Goal: Feedback & Contribution: Leave review/rating

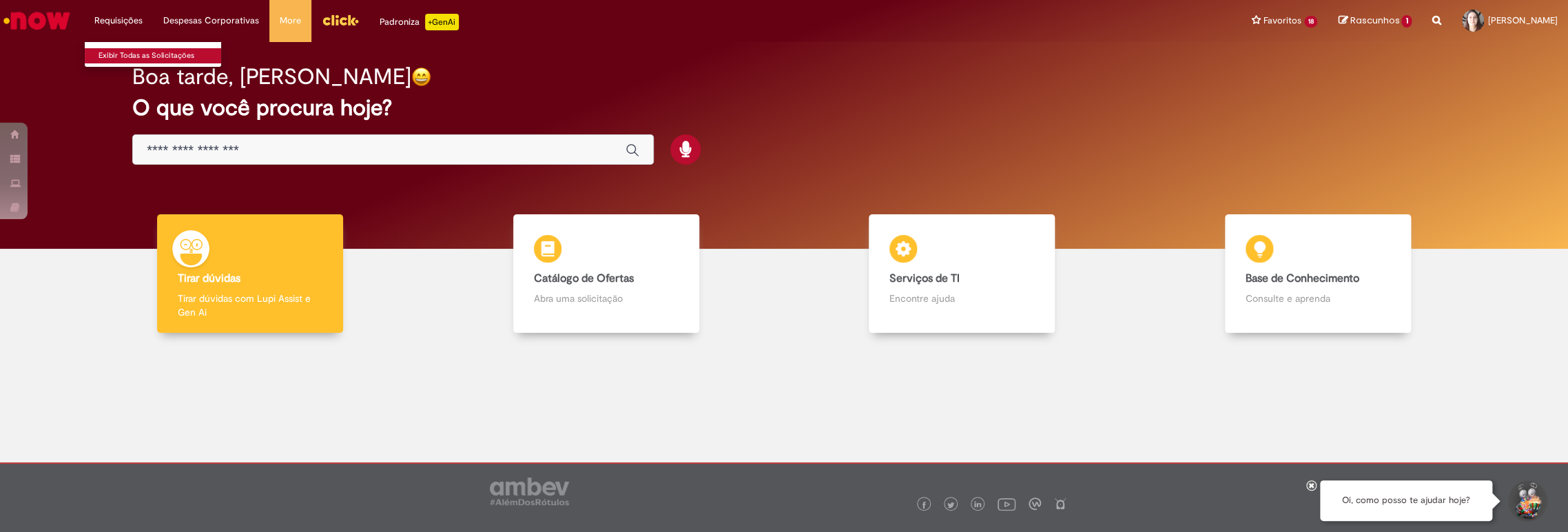
click at [137, 48] on link "Exibir Todas as Solicitações" at bounding box center [161, 56] width 152 height 15
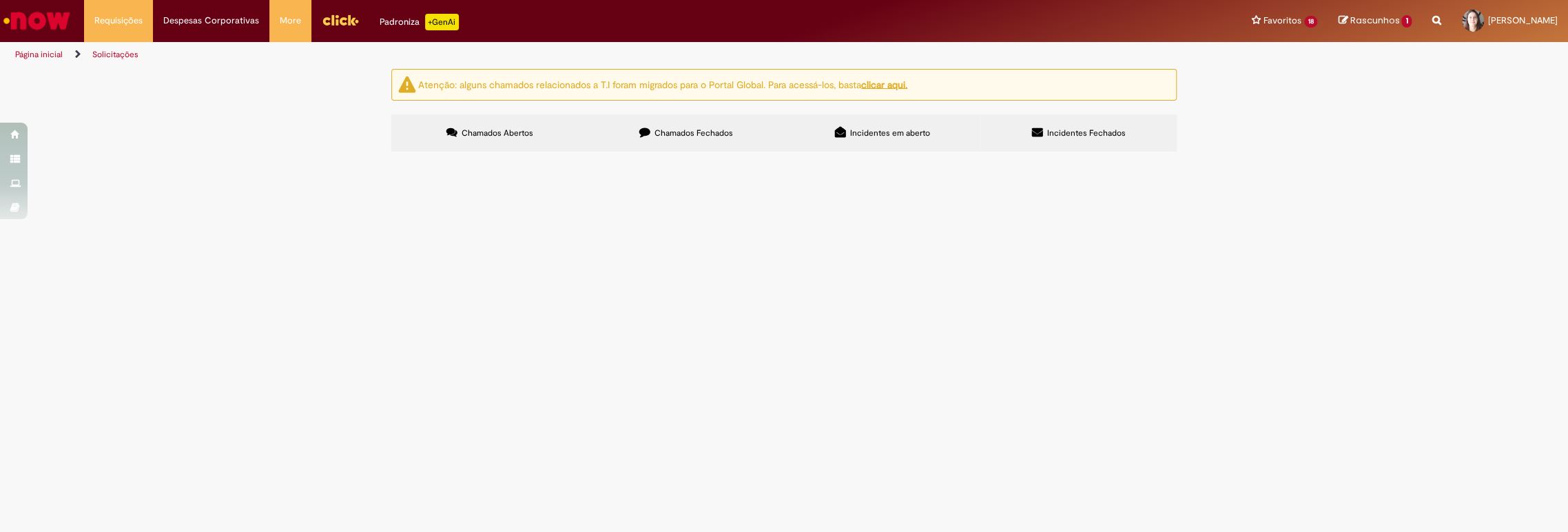
click at [685, 130] on span "Chamados Fechados" at bounding box center [694, 133] width 79 height 11
click at [0, 0] on icon at bounding box center [0, 0] width 0 height 0
click at [0, 0] on td "Solucionado" at bounding box center [0, 0] width 0 height 0
click at [0, 0] on span "Solucionado" at bounding box center [0, 0] width 0 height 0
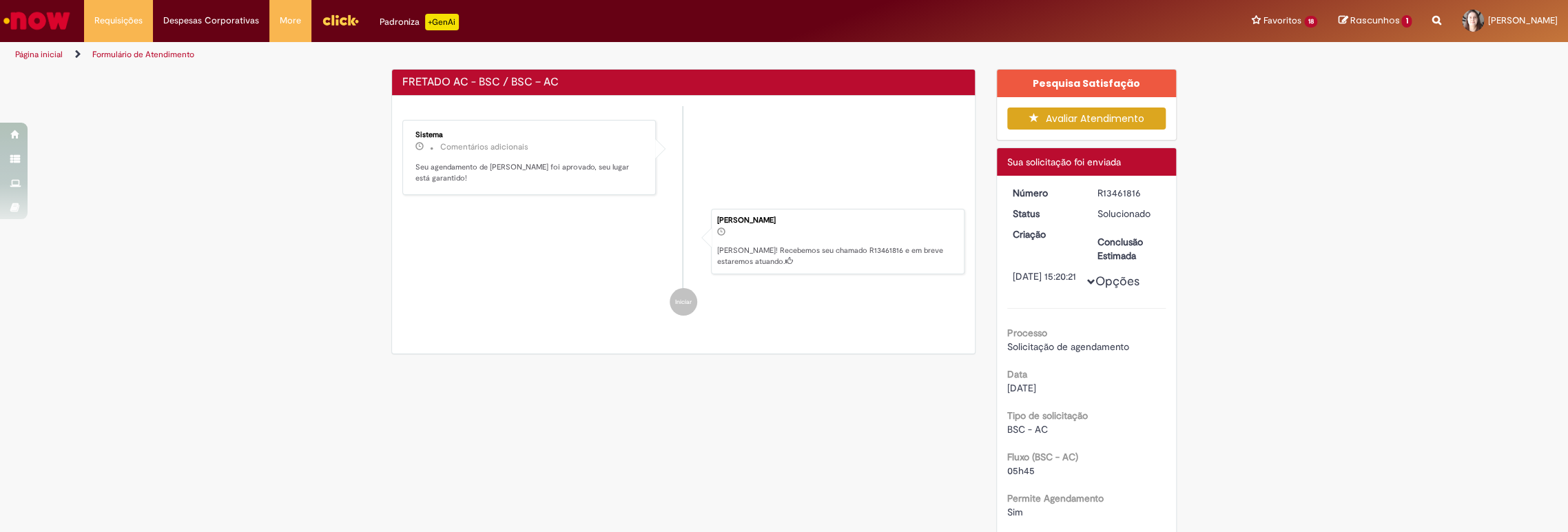
click at [474, 245] on div "Pesquisa de Satisfação Por favor, avalie a qualidade do seu atendimento* Comple…" at bounding box center [784, 266] width 1568 height 532
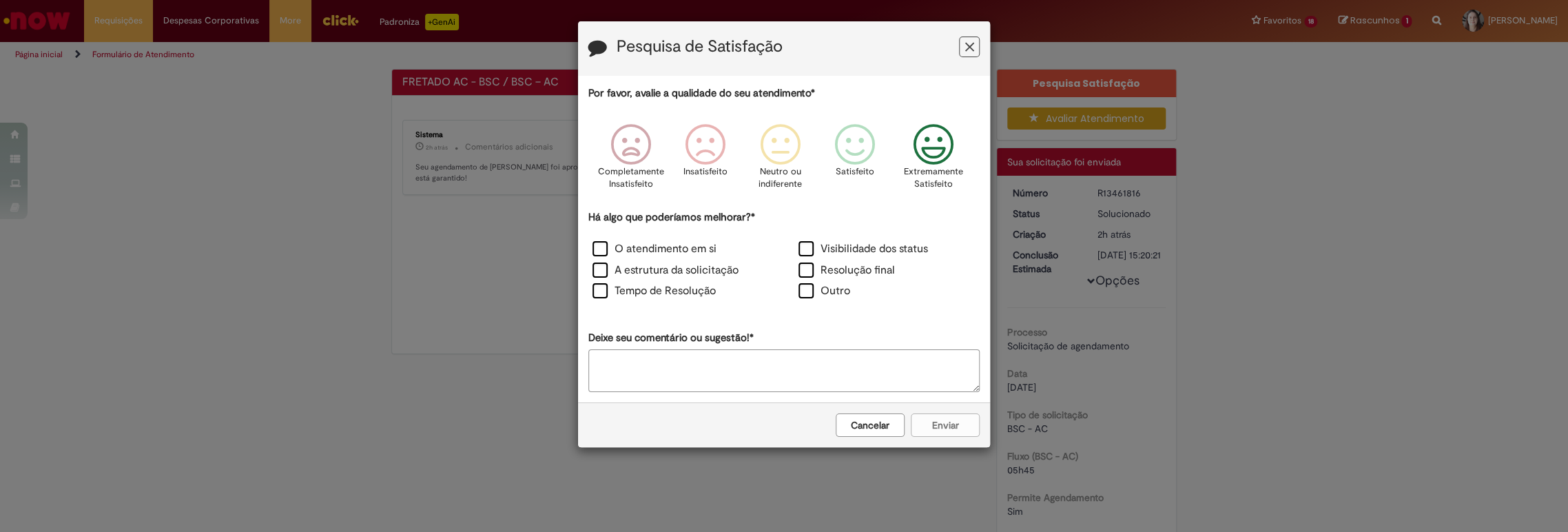
click at [930, 136] on icon "Feedback" at bounding box center [934, 145] width 52 height 41
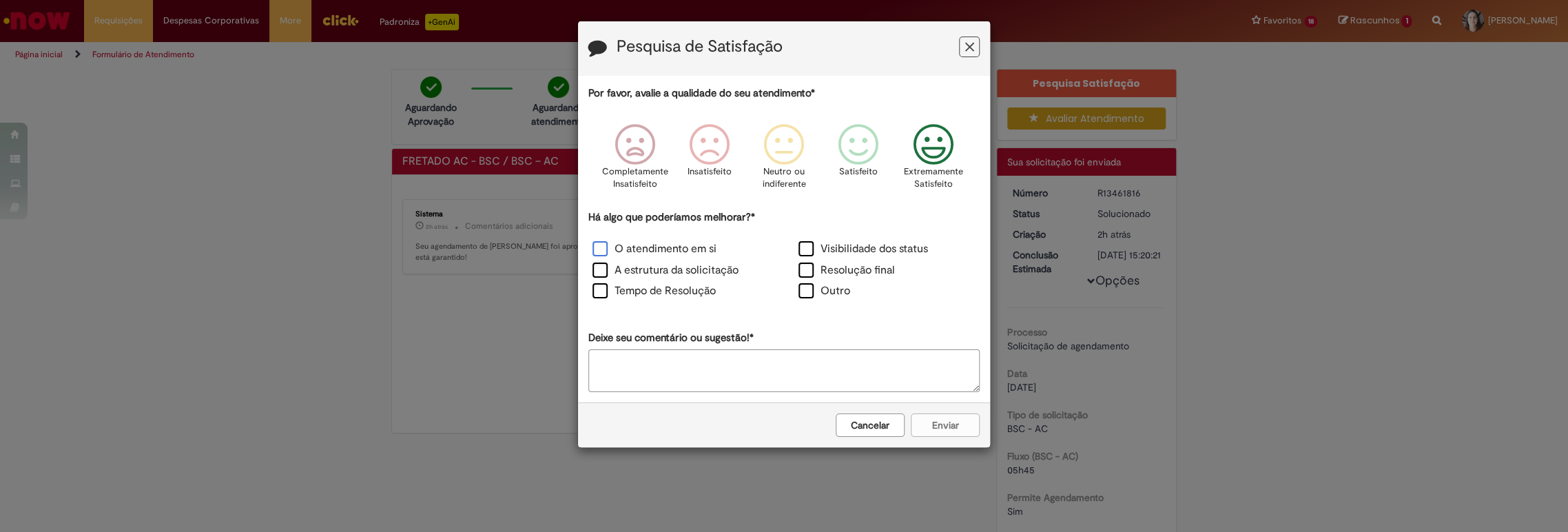
click at [677, 242] on label "O atendimento em si" at bounding box center [654, 249] width 124 height 16
click at [673, 271] on label "A estrutura da solicitação" at bounding box center [665, 270] width 146 height 16
click at [680, 291] on label "Tempo de Resolução" at bounding box center [654, 291] width 124 height 16
click at [898, 247] on label "Visibilidade dos status" at bounding box center [863, 249] width 130 height 16
click at [860, 263] on label "Resolução final" at bounding box center [846, 270] width 96 height 16
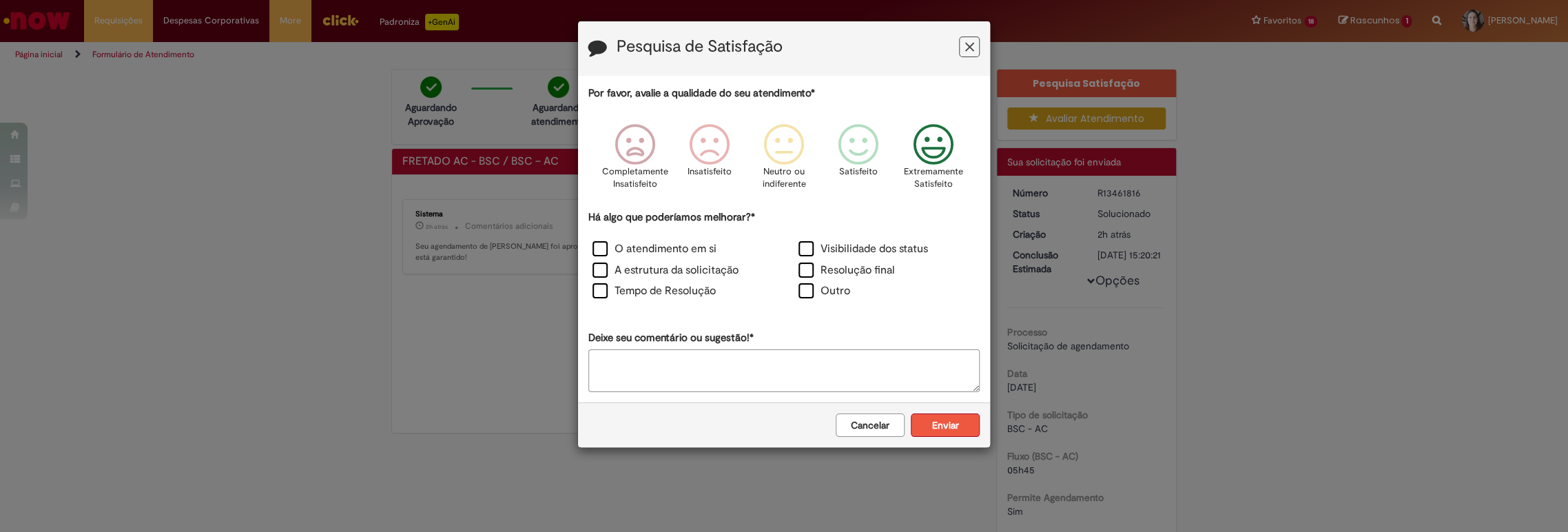
click at [931, 420] on button "Enviar" at bounding box center [945, 425] width 69 height 23
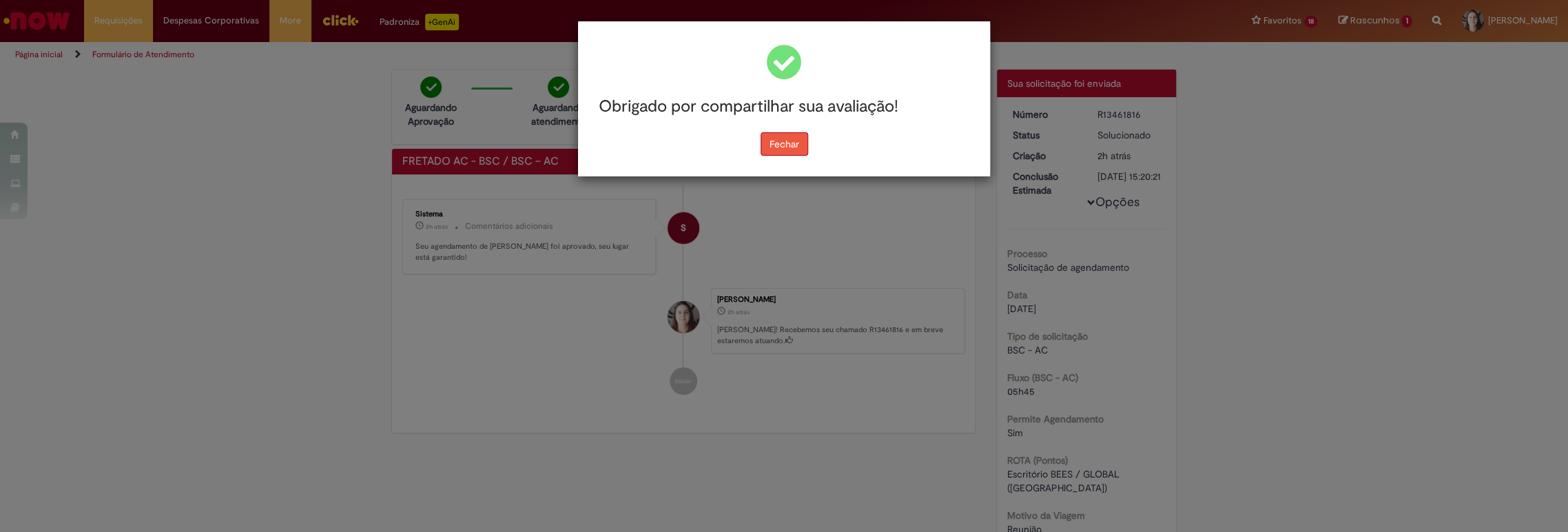
click at [780, 140] on button "Fechar" at bounding box center [785, 143] width 48 height 23
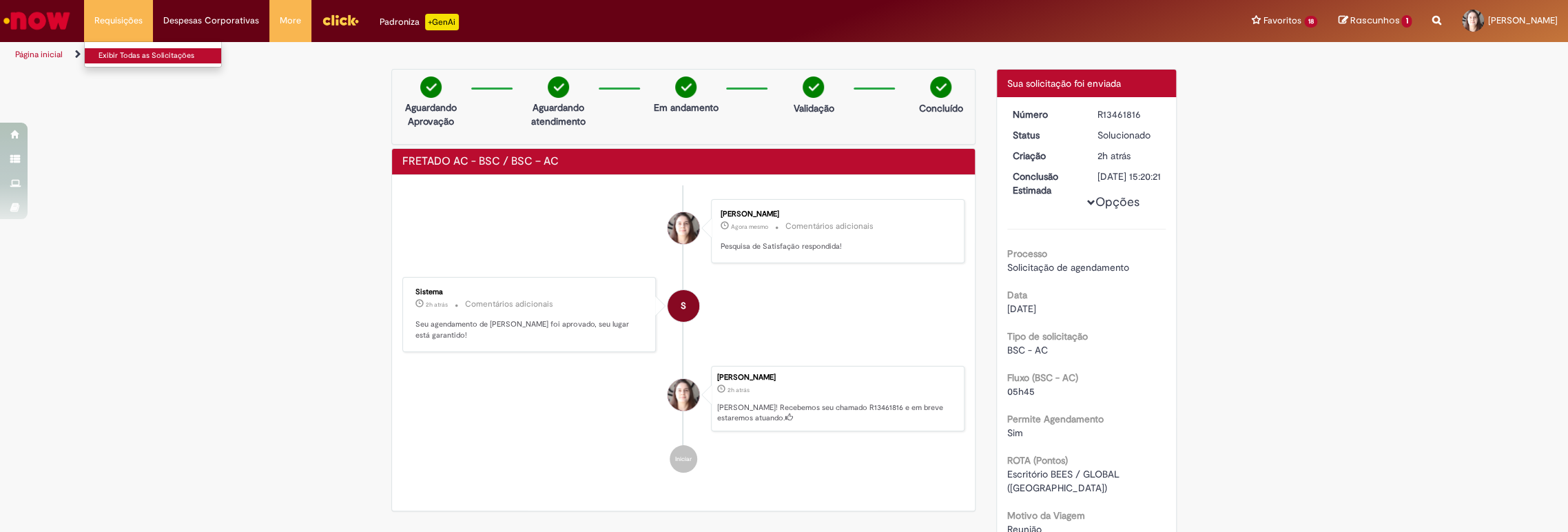
click at [132, 57] on link "Exibir Todas as Solicitações" at bounding box center [161, 56] width 152 height 15
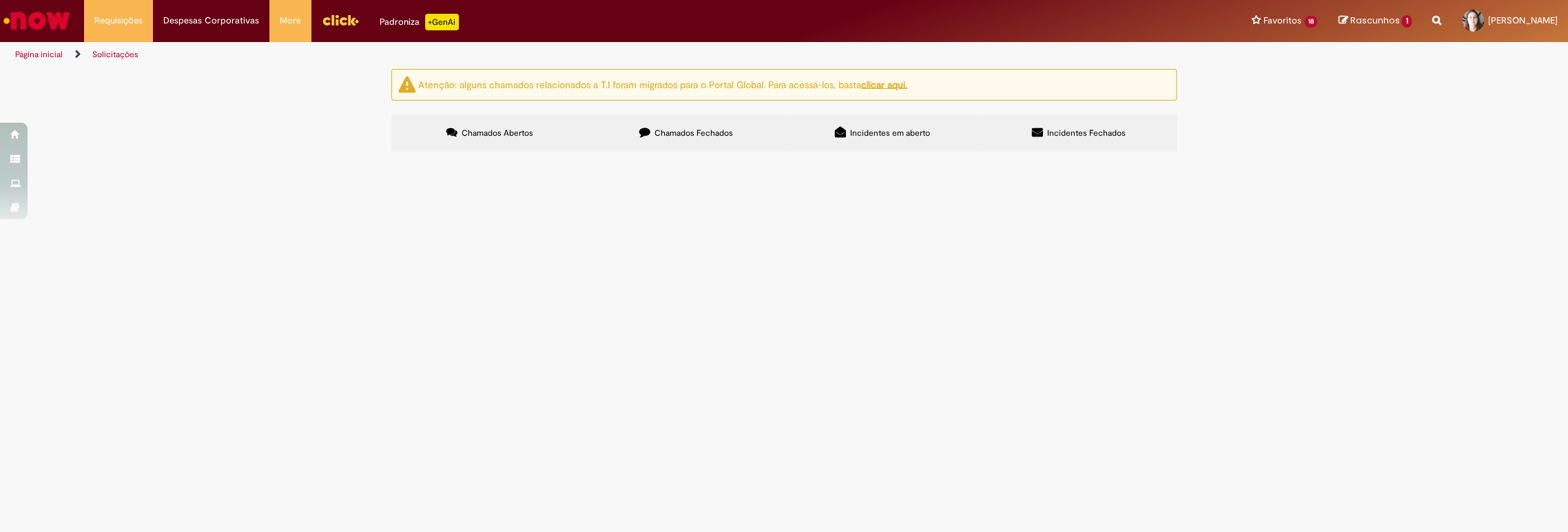
click at [721, 132] on span "Chamados Fechados" at bounding box center [694, 133] width 79 height 11
click at [0, 0] on td at bounding box center [0, 0] width 0 height 0
click at [0, 0] on td "FRETADO AC - BSC / BSC – AC" at bounding box center [0, 0] width 0 height 0
click at [0, 0] on span "R13461816" at bounding box center [0, 0] width 0 height 0
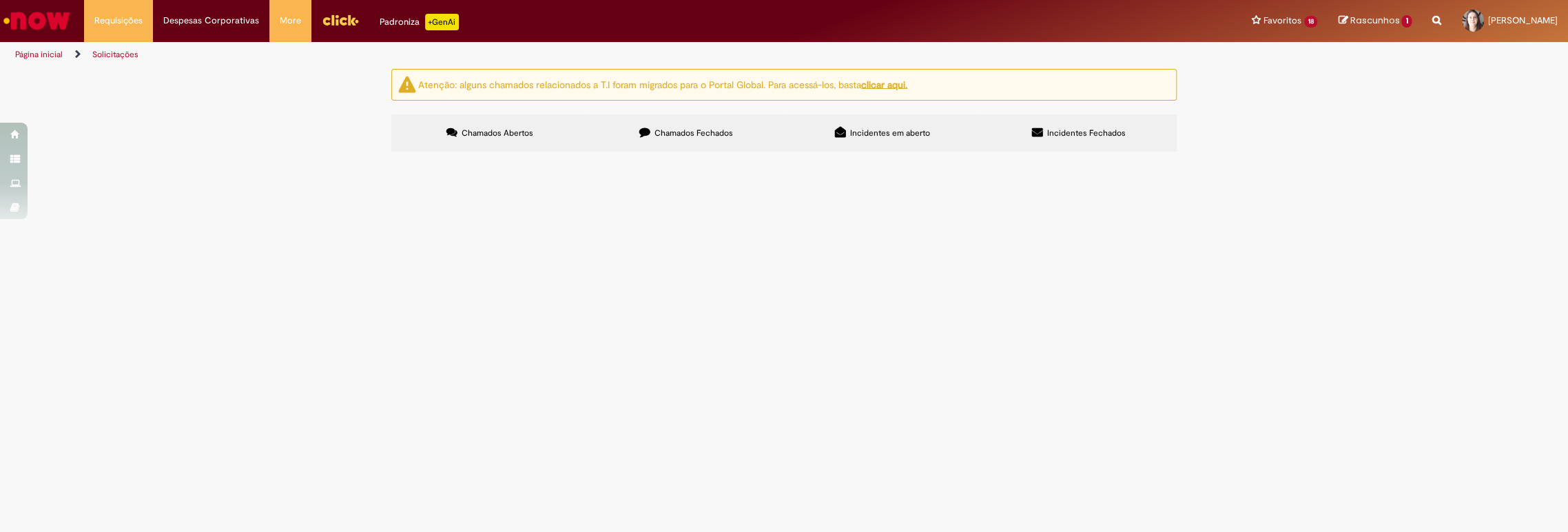
click at [0, 0] on span "[DATE] 11:20:21" at bounding box center [0, 0] width 0 height 0
click at [0, 0] on td "Solucionado" at bounding box center [0, 0] width 0 height 0
